Goal: Information Seeking & Learning: Find specific fact

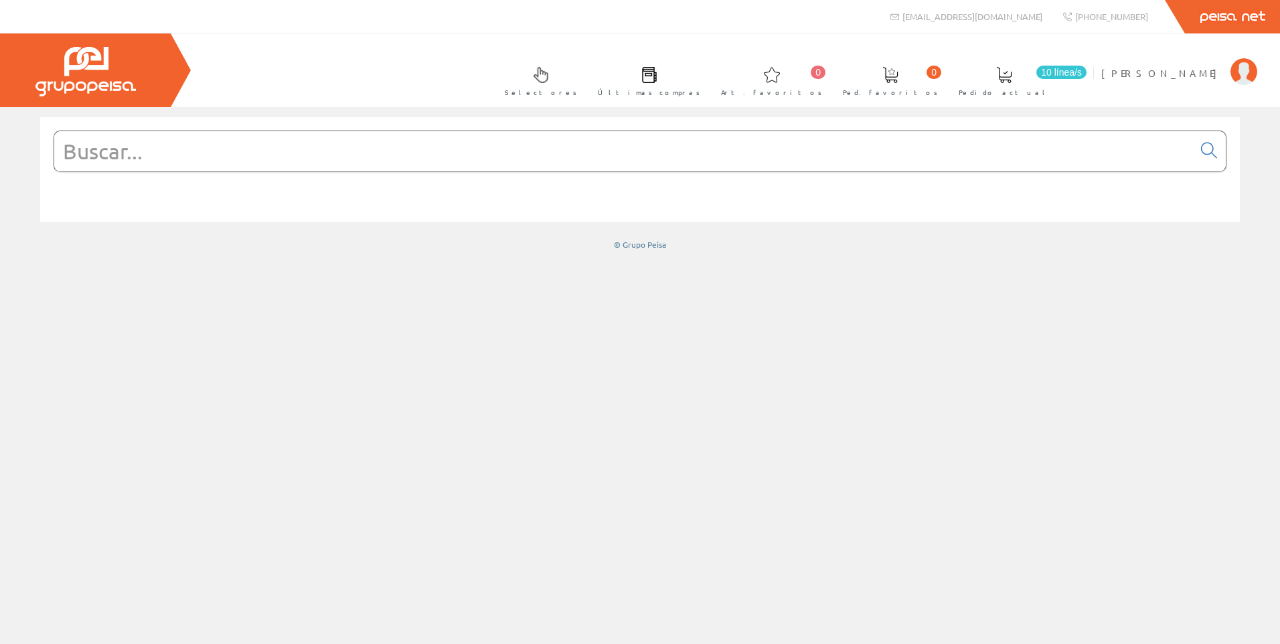
click at [776, 142] on input "text" at bounding box center [623, 151] width 1139 height 40
click at [474, 141] on input "text" at bounding box center [623, 151] width 1139 height 40
paste input "XPSUAT13A3AP"
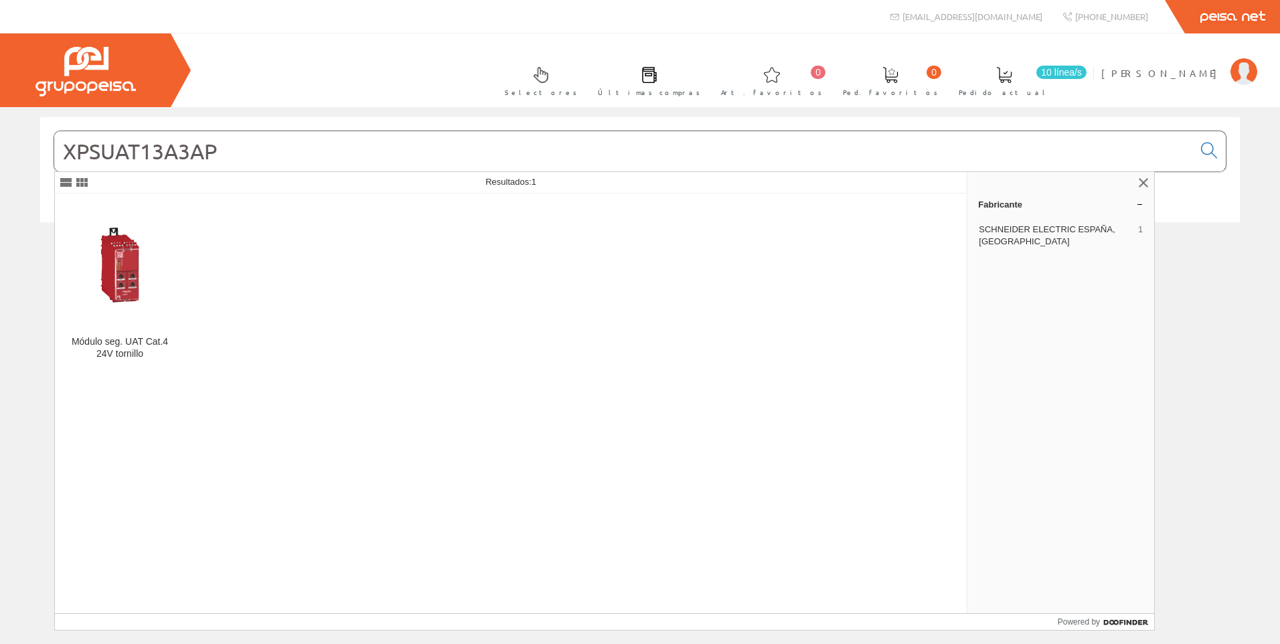
type input "XPSUAT13A3AP"
click at [159, 297] on img at bounding box center [120, 265] width 108 height 108
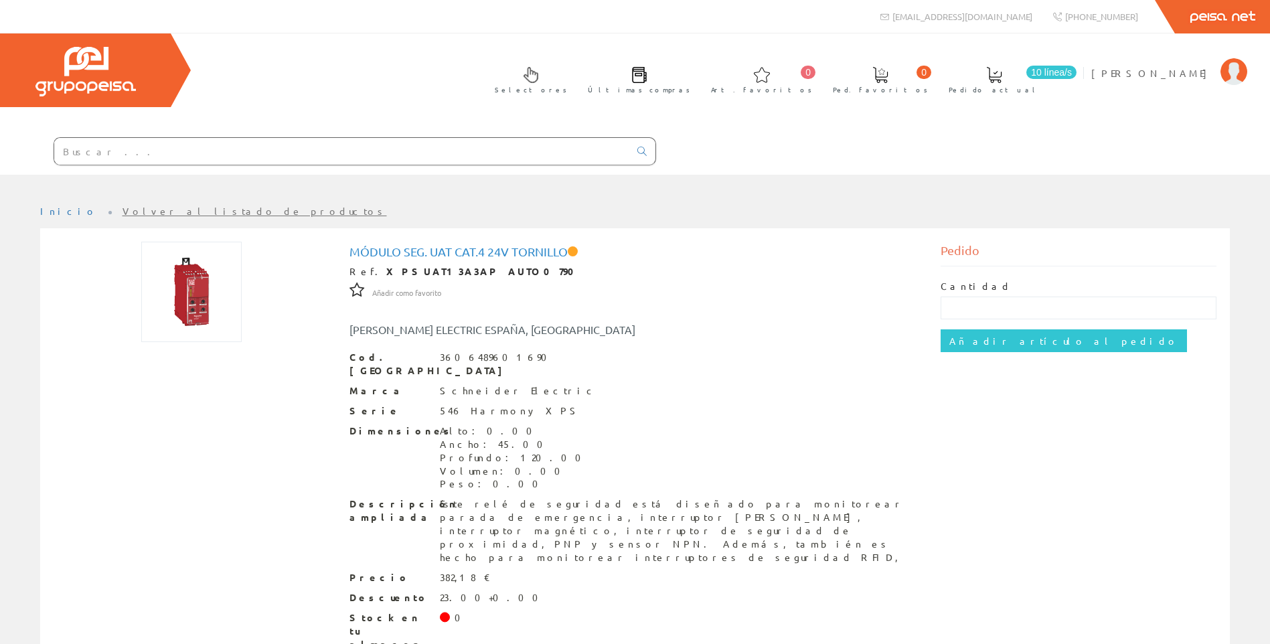
click at [238, 141] on input "text" at bounding box center [341, 151] width 575 height 27
paste input "XPSUS12AP"
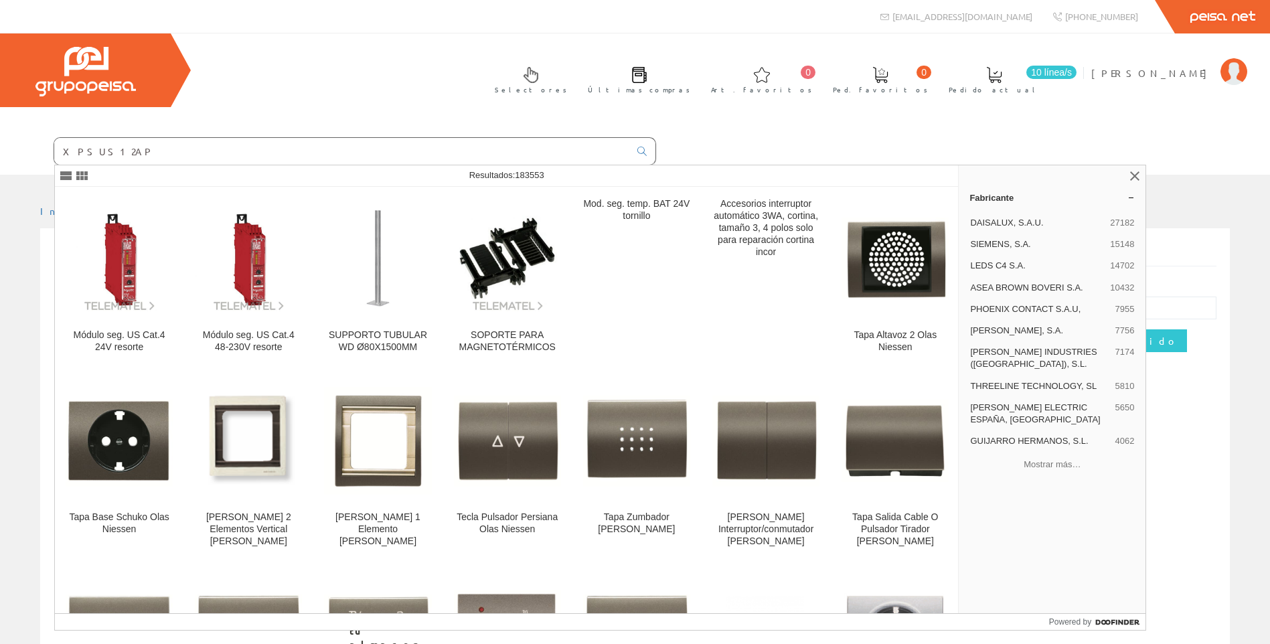
type input "XPSUS12AP"
